Goal: Navigation & Orientation: Find specific page/section

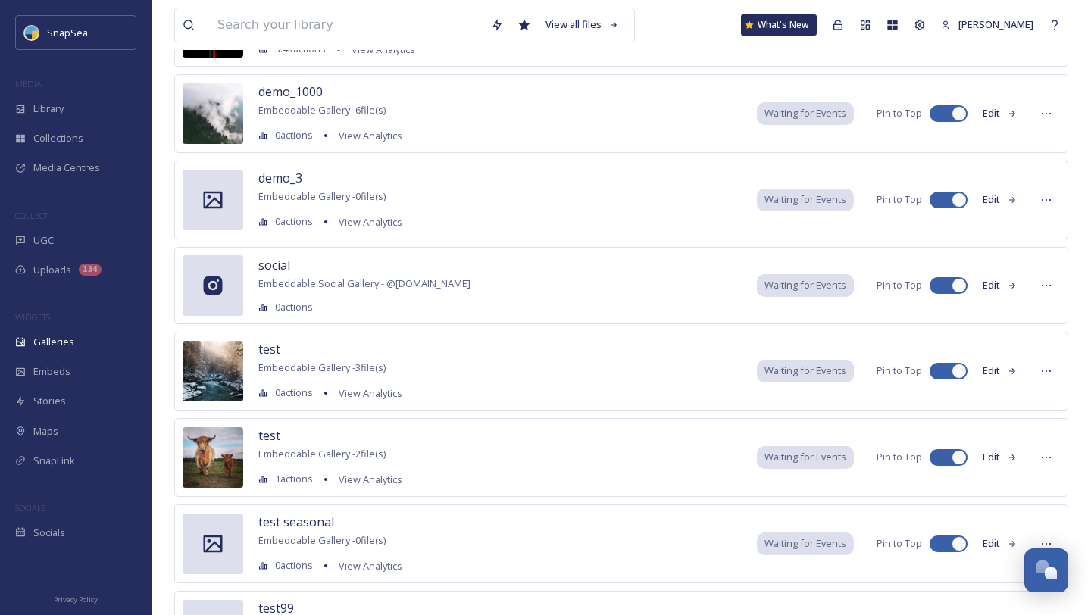
scroll to position [1778, 0]
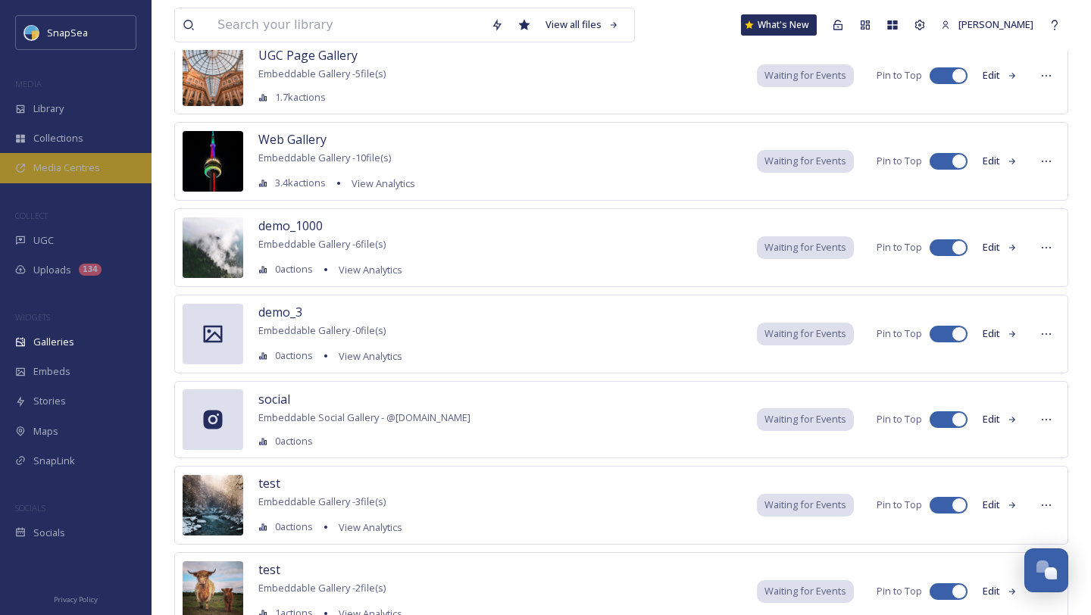
click at [80, 176] on div "Media Centres" at bounding box center [76, 168] width 152 height 30
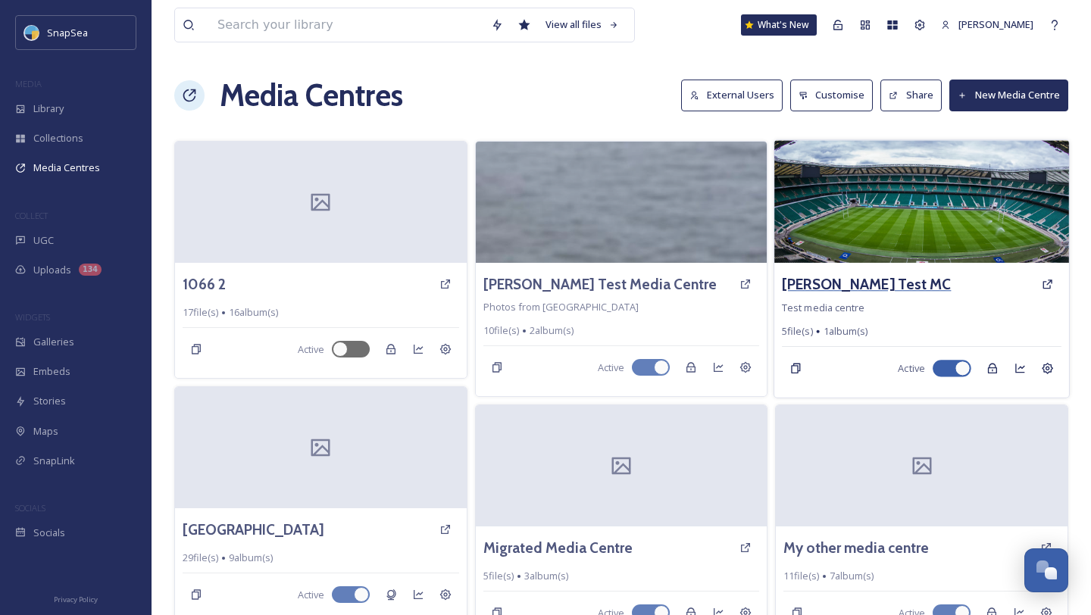
click at [815, 277] on h3 "[PERSON_NAME] Test MC" at bounding box center [867, 285] width 169 height 22
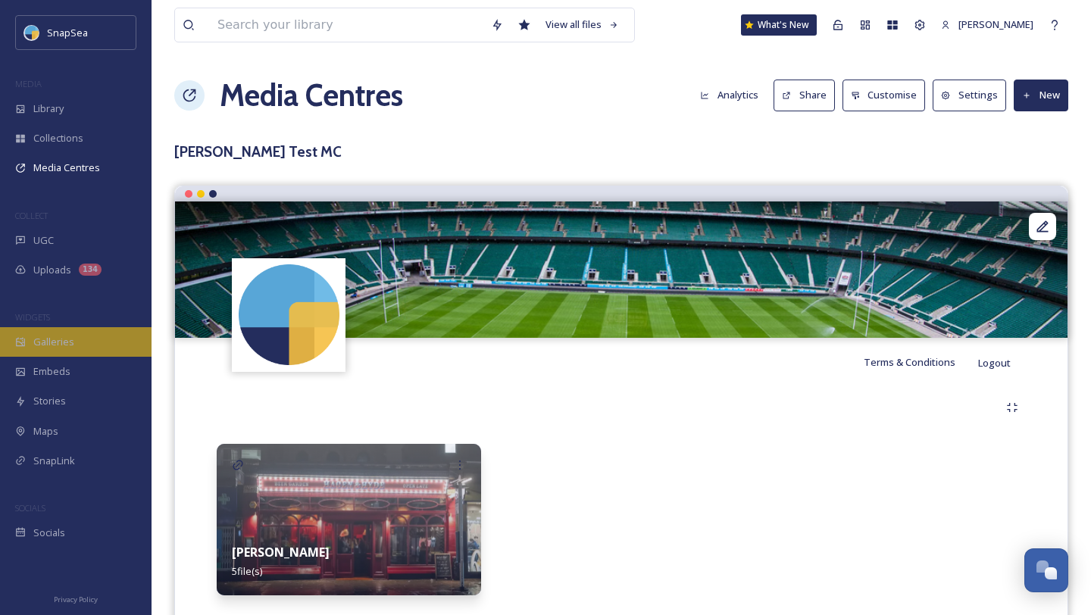
click at [68, 342] on span "Galleries" at bounding box center [53, 342] width 41 height 14
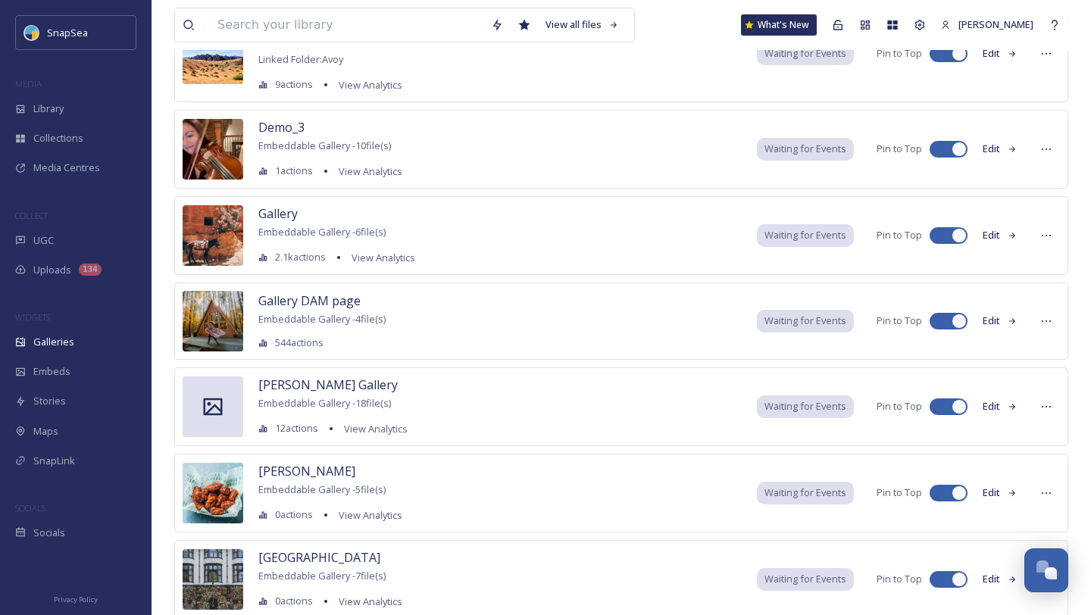
scroll to position [621, 0]
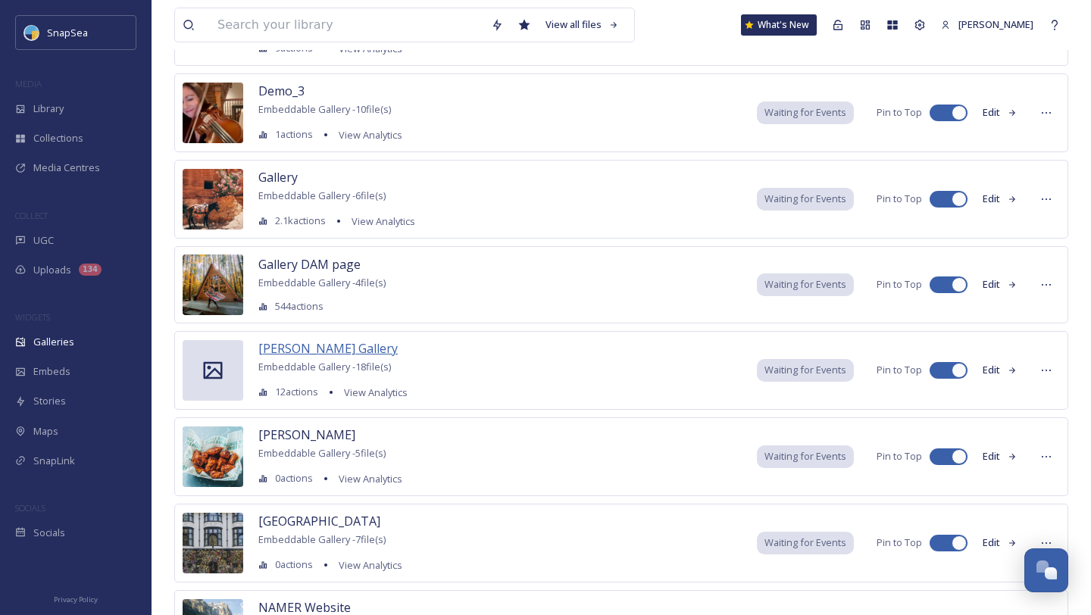
click at [314, 348] on span "[PERSON_NAME] Gallery" at bounding box center [327, 348] width 139 height 17
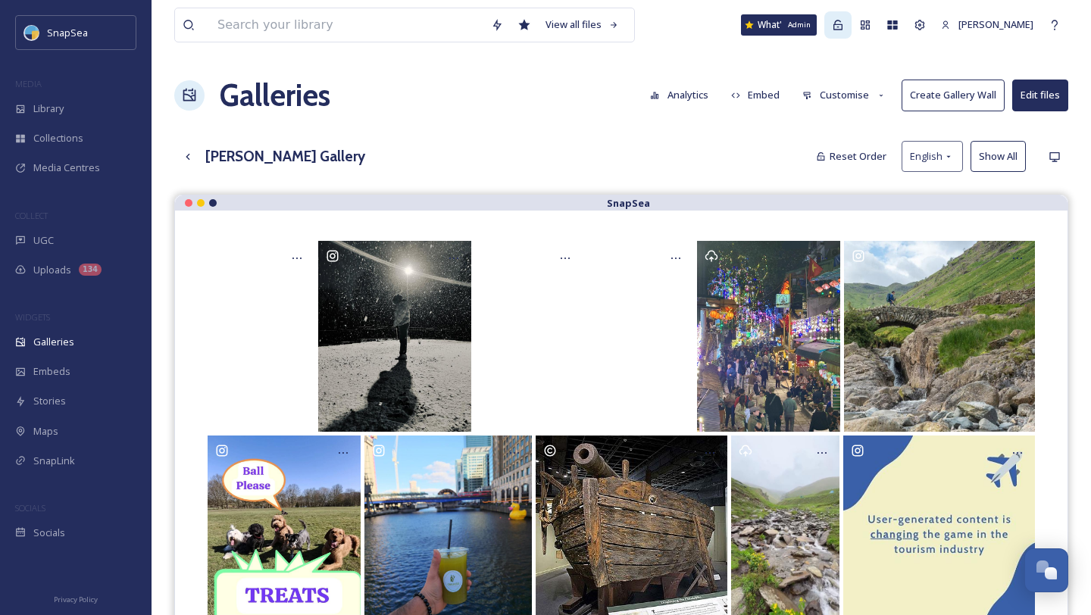
click at [844, 28] on icon at bounding box center [838, 25] width 12 height 12
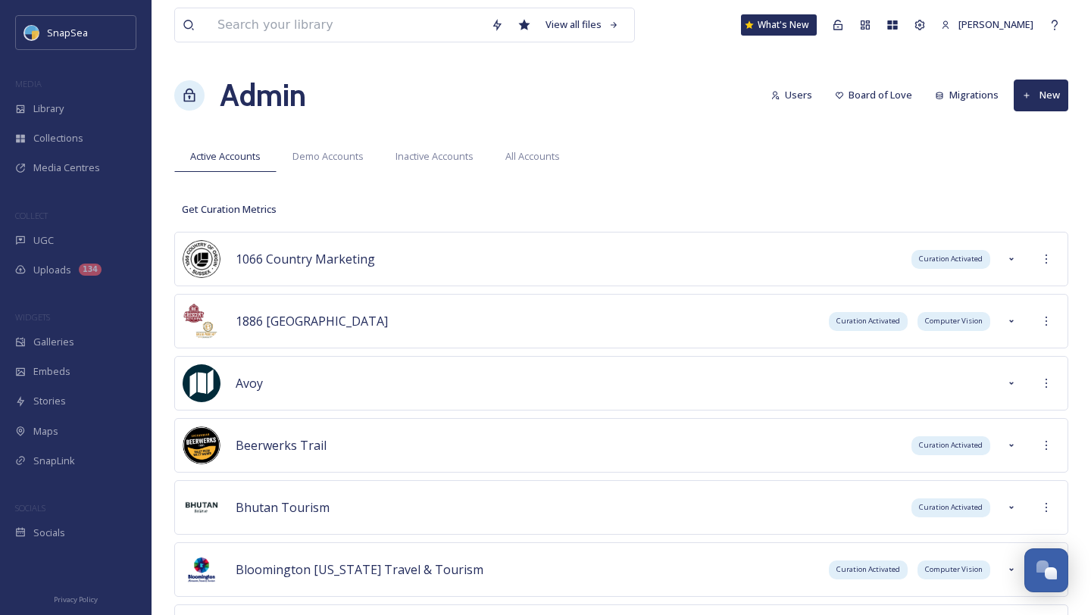
scroll to position [2685, 0]
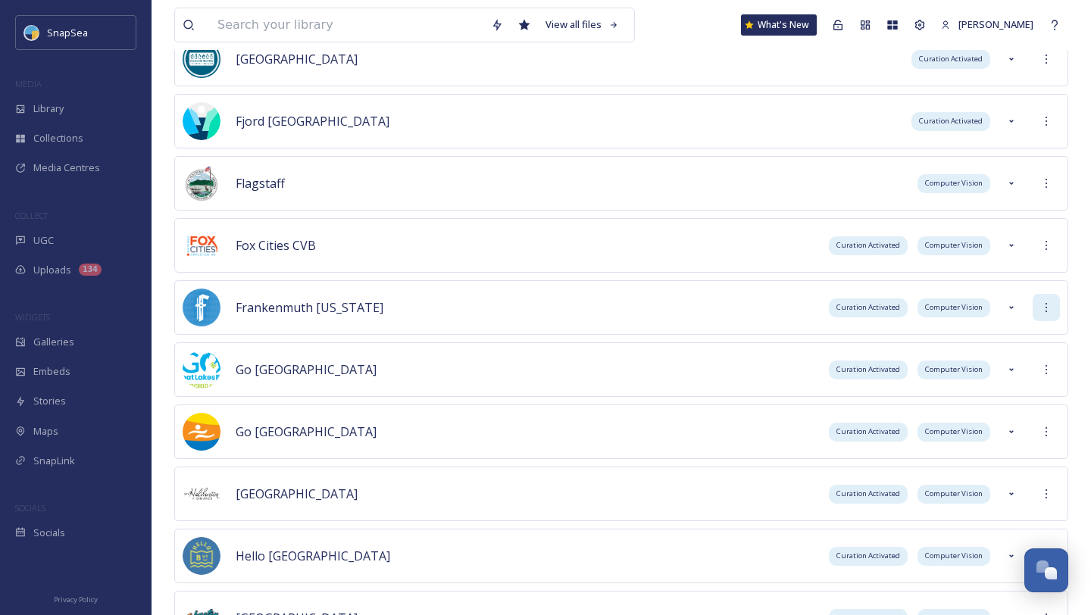
click at [1052, 308] on icon at bounding box center [1046, 308] width 12 height 12
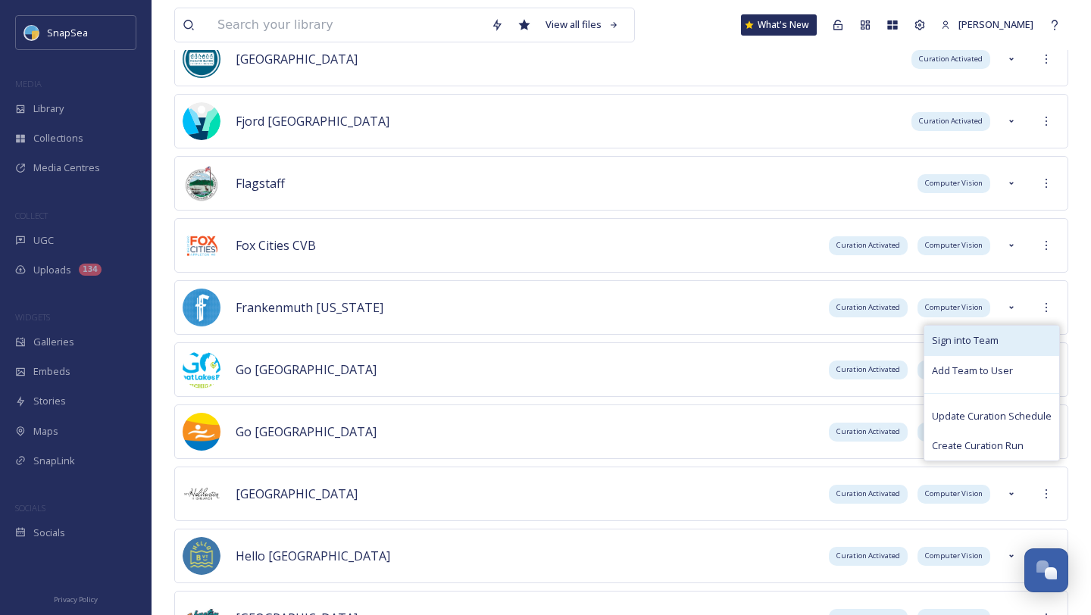
click at [1004, 336] on div "Sign into Team" at bounding box center [991, 341] width 135 height 30
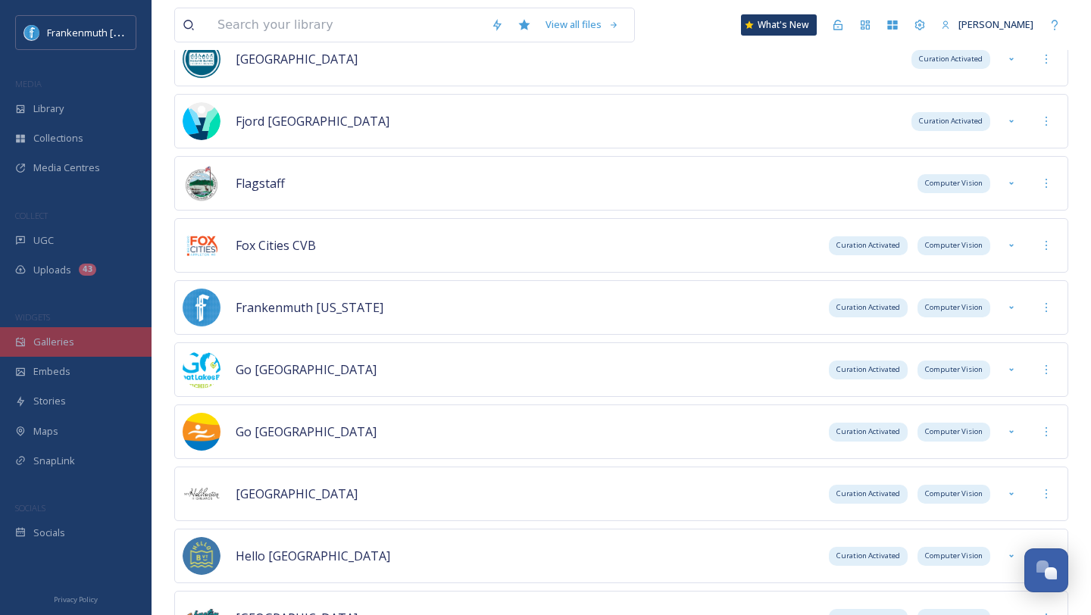
click at [99, 346] on div "Galleries" at bounding box center [76, 342] width 152 height 30
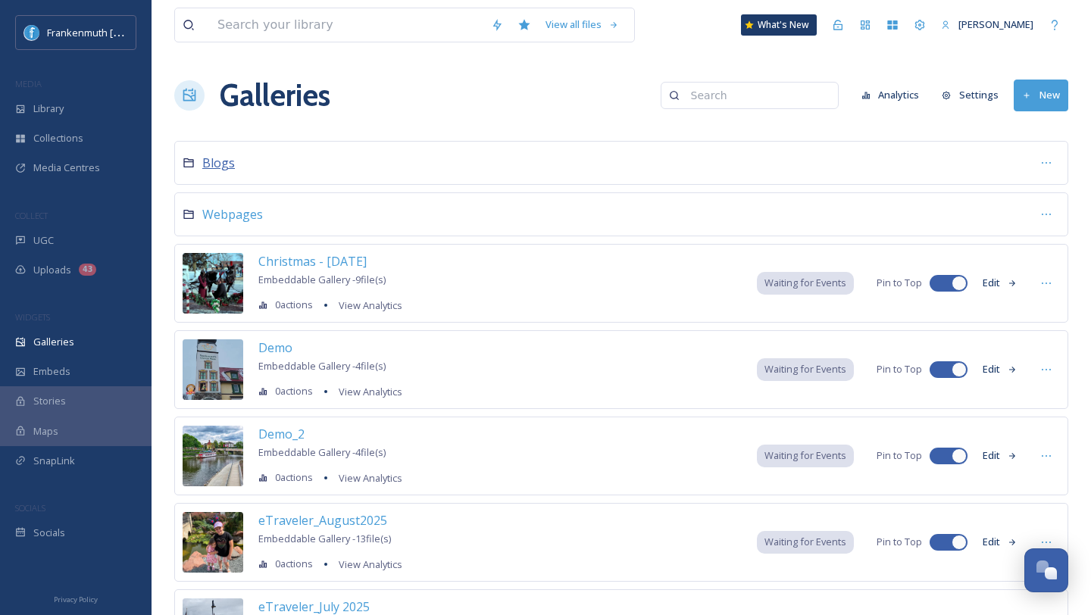
click at [219, 164] on span "Blogs" at bounding box center [218, 163] width 33 height 17
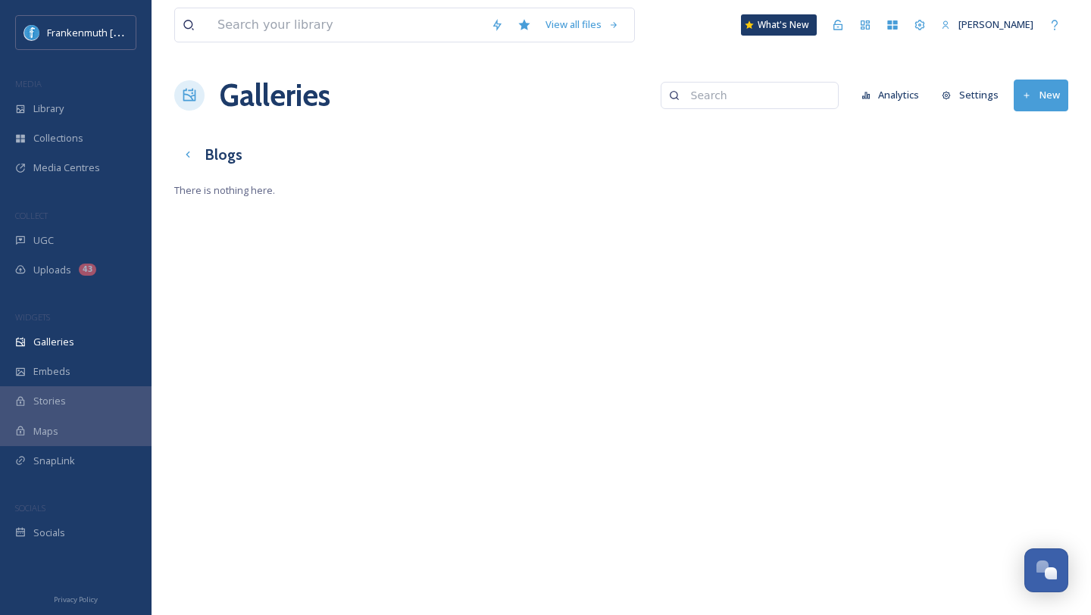
click at [217, 154] on h3 "Blogs" at bounding box center [223, 155] width 37 height 22
click at [252, 105] on h1 "Galleries" at bounding box center [275, 95] width 111 height 45
